Goal: Book appointment/travel/reservation

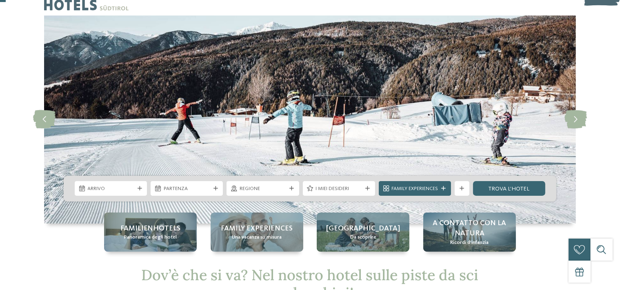
scroll to position [11, 0]
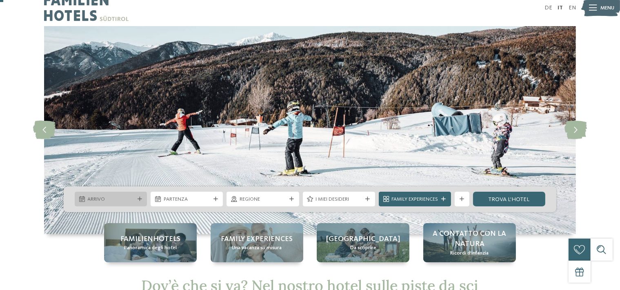
click at [128, 199] on span "Arrivo" at bounding box center [111, 199] width 47 height 7
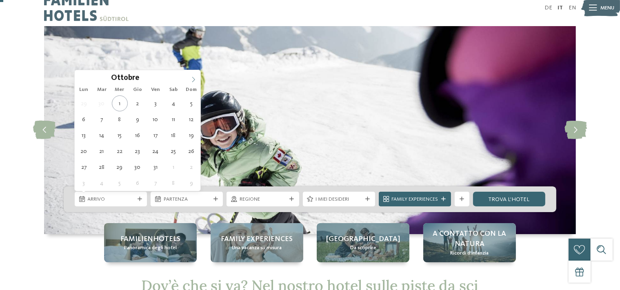
click at [189, 76] on span at bounding box center [194, 77] width 14 height 14
type div "[DATE]"
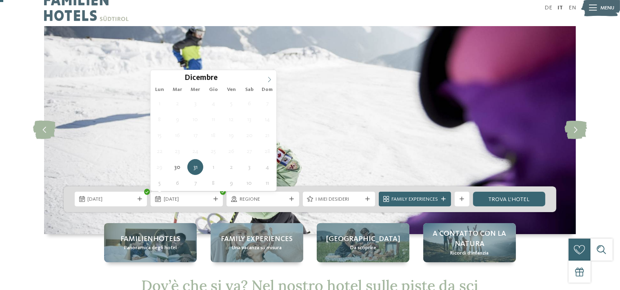
type input "****"
click at [269, 78] on icon at bounding box center [270, 80] width 6 height 6
type div "[DATE]"
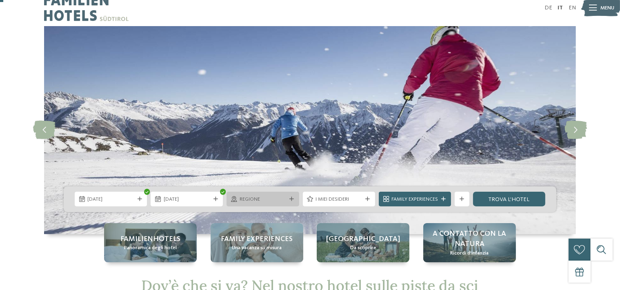
click at [286, 199] on span "Regione" at bounding box center [263, 199] width 47 height 7
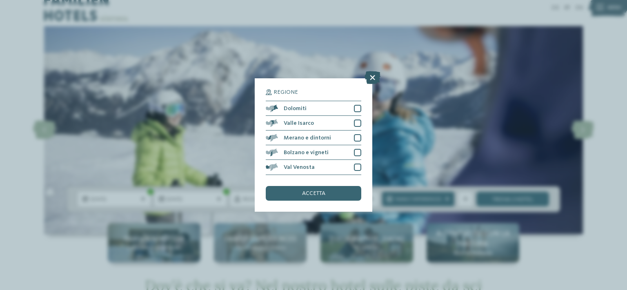
click at [372, 76] on icon at bounding box center [373, 77] width 16 height 13
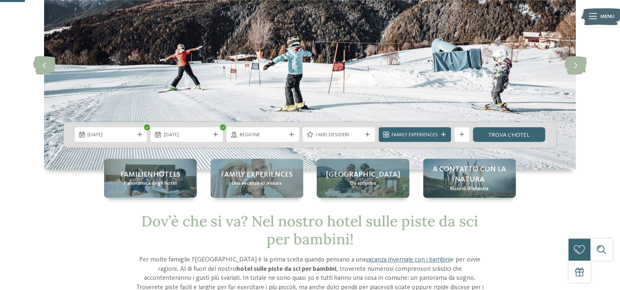
scroll to position [46, 0]
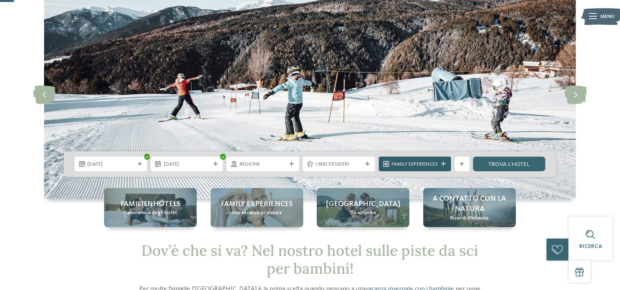
click at [445, 159] on div "Family Experiences" at bounding box center [415, 164] width 72 height 15
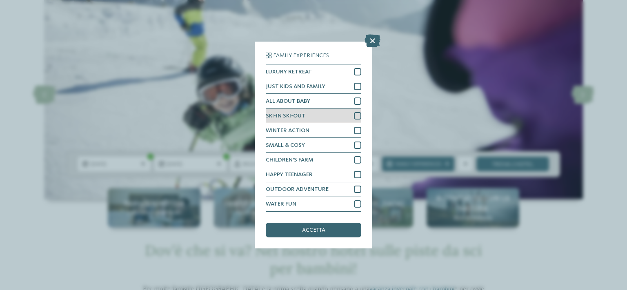
click at [355, 121] on div "SKI-IN SKI-OUT" at bounding box center [314, 116] width 96 height 15
click at [330, 232] on div "accetta" at bounding box center [314, 230] width 96 height 15
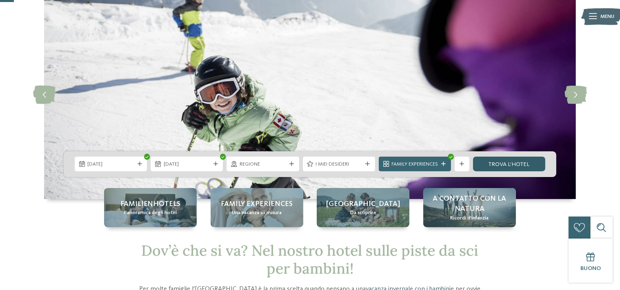
click at [519, 161] on link "trova l’hotel" at bounding box center [509, 164] width 72 height 15
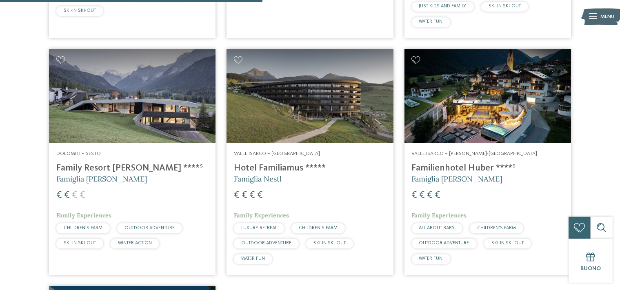
scroll to position [488, 0]
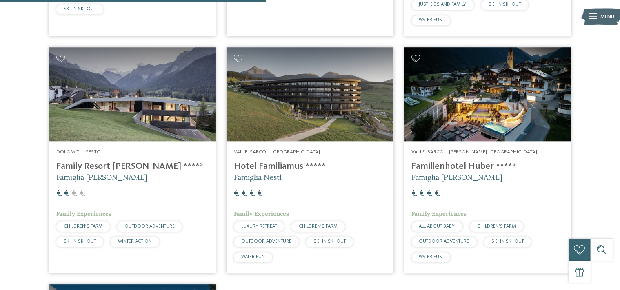
click at [121, 166] on h4 "Family Resort [PERSON_NAME] ****ˢ" at bounding box center [132, 166] width 152 height 11
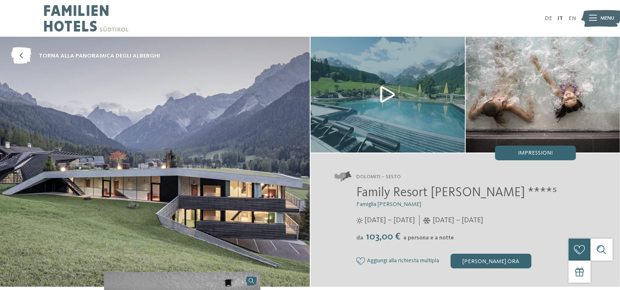
click at [415, 193] on span "Family Resort [PERSON_NAME] ****ˢ" at bounding box center [457, 193] width 201 height 13
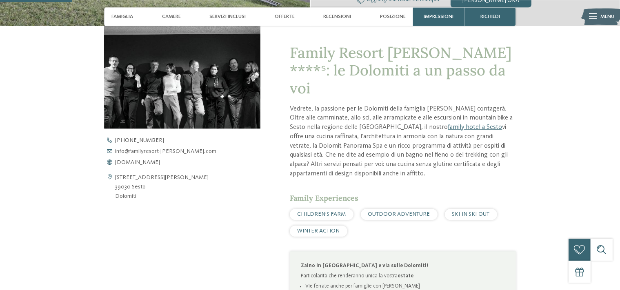
scroll to position [270, 0]
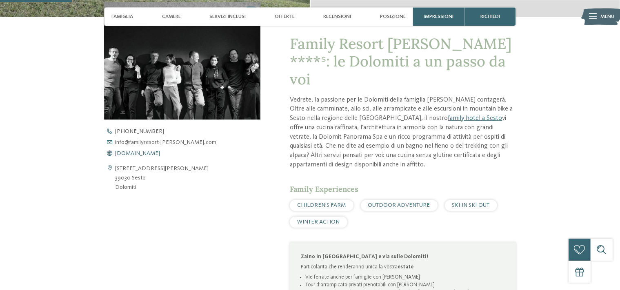
click at [121, 155] on span "www.familyresort-rainer.com" at bounding box center [137, 154] width 45 height 6
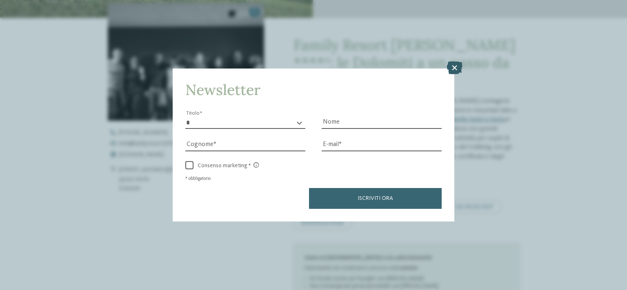
click at [457, 69] on icon at bounding box center [455, 67] width 16 height 13
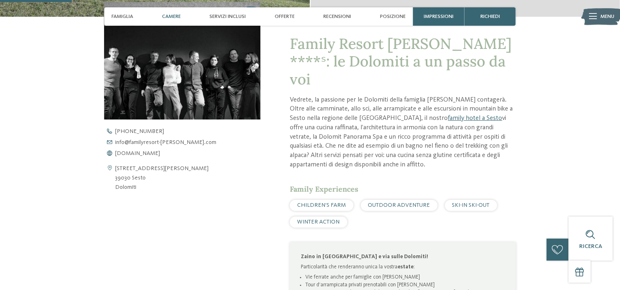
click at [176, 15] on span "Camere" at bounding box center [171, 16] width 19 height 6
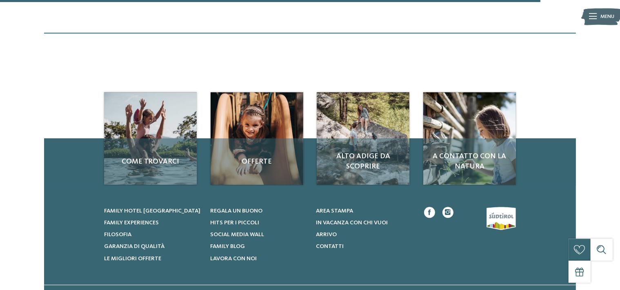
scroll to position [991, 0]
